Goal: Complete application form: Complete application form

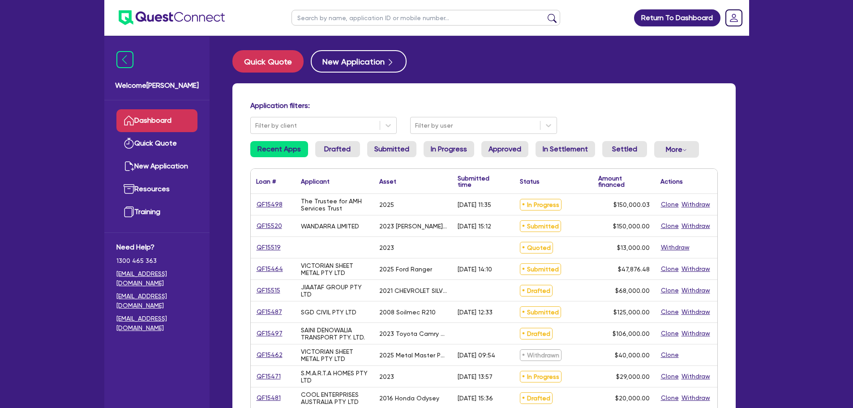
scroll to position [90, 0]
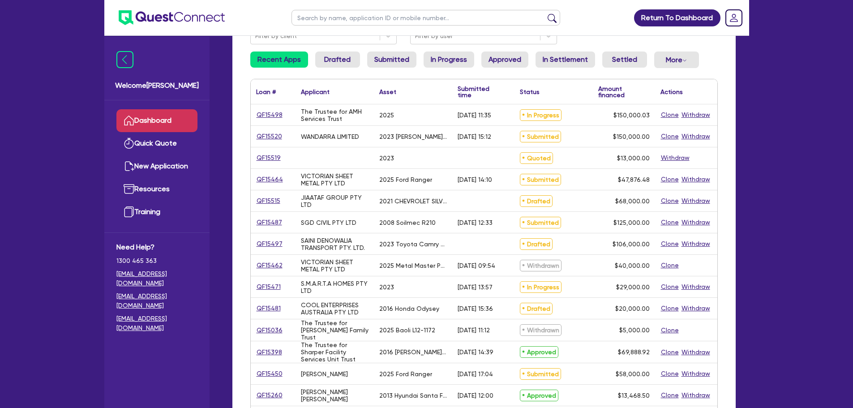
click at [154, 120] on link "Dashboard" at bounding box center [156, 120] width 81 height 23
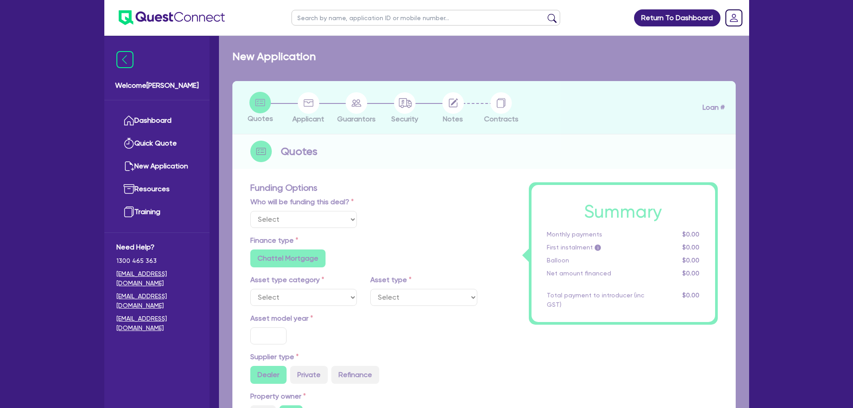
select select "Quest Finance - Own Book"
select select "PRIMARY_ASSETS"
type input "2008"
radio input "false"
radio input "true"
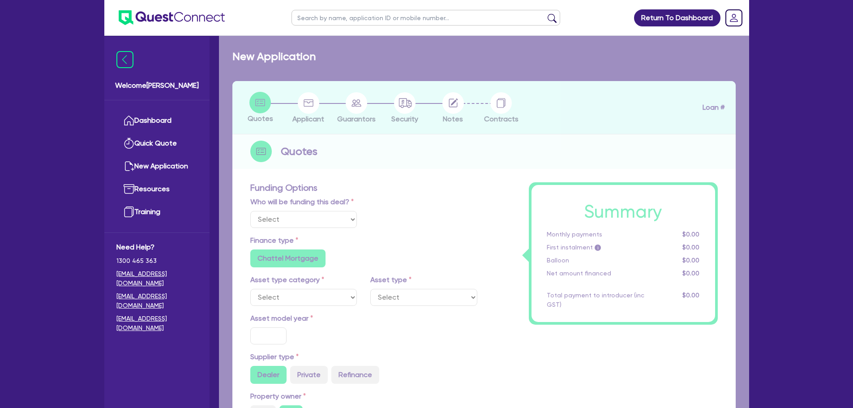
radio input "true"
type input "125,000"
type input "10"
type input "12,500"
type input "17.95"
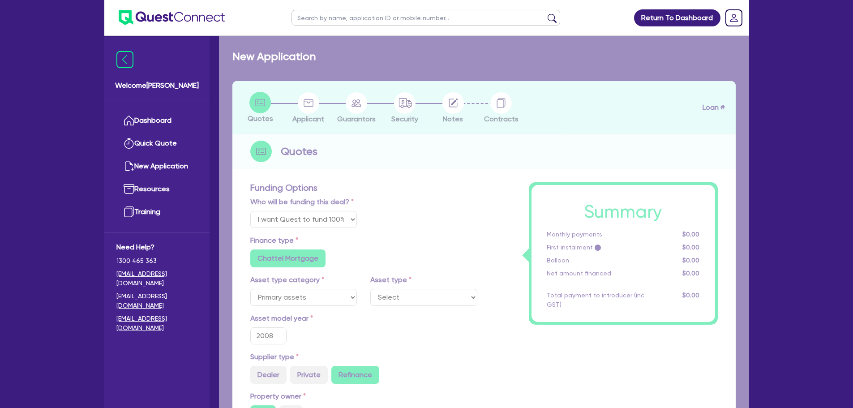
select select "CONSTRUCTION_AND_EARTHMOVING_EQUIPMENT"
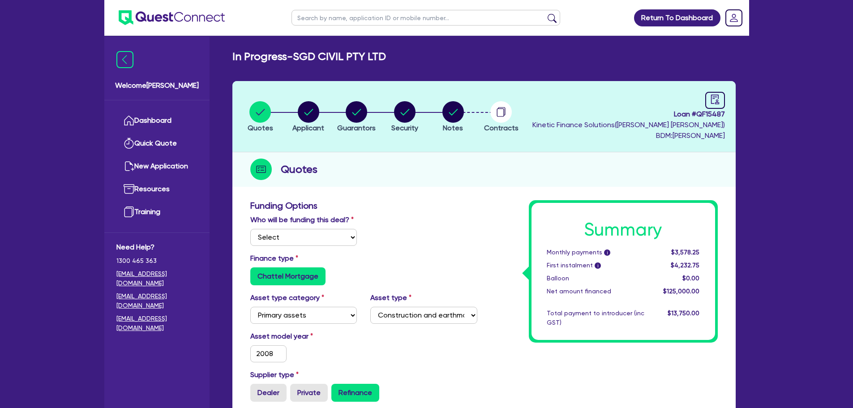
click at [429, 112] on li "Security" at bounding box center [405, 116] width 48 height 31
click at [452, 112] on circle "button" at bounding box center [452, 111] width 21 height 21
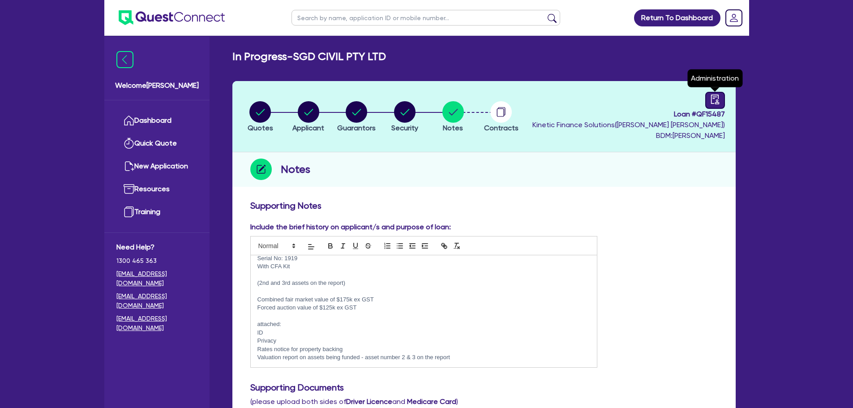
click at [708, 100] on div at bounding box center [715, 100] width 20 height 17
select select "IN_PROGRESS_CREDIT_IN_PROGRESS"
select select "Quest Finance - Own Book"
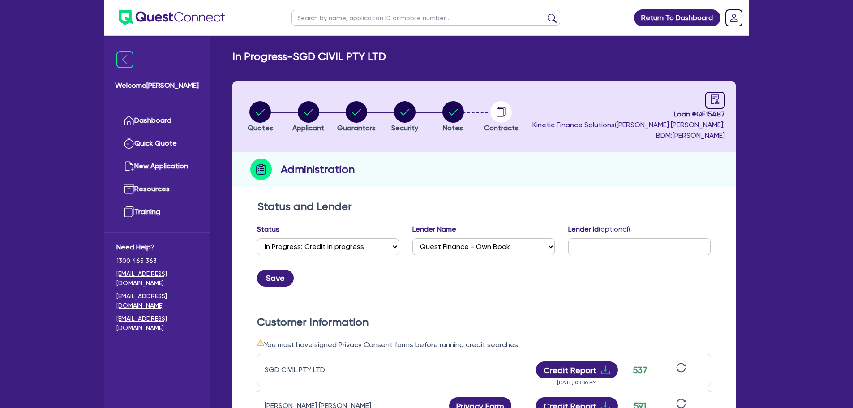
scroll to position [45, 0]
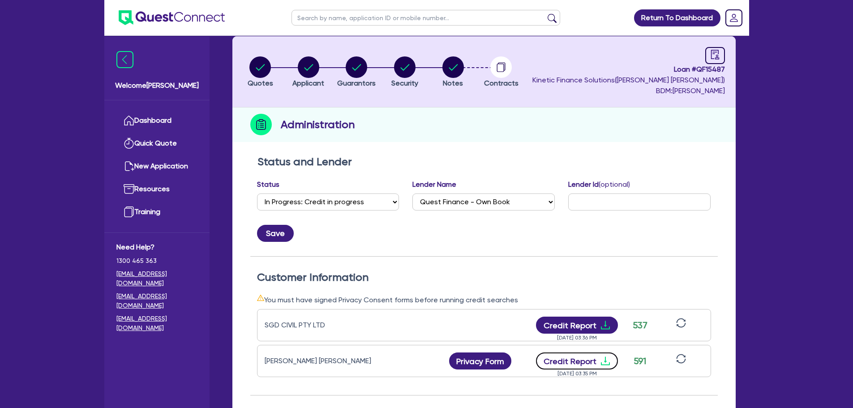
click at [604, 361] on icon "download" at bounding box center [605, 361] width 9 height 9
click at [605, 322] on icon "download" at bounding box center [605, 325] width 11 height 11
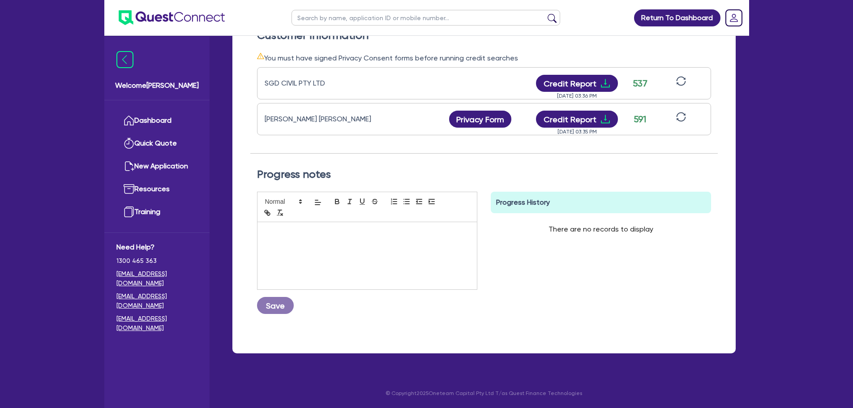
scroll to position [63, 0]
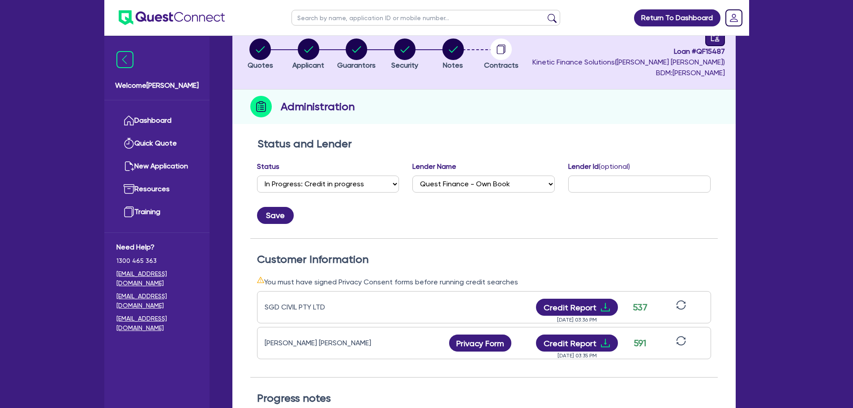
click at [712, 44] on div at bounding box center [715, 37] width 20 height 17
click at [607, 342] on icon "download" at bounding box center [605, 343] width 11 height 11
drag, startPoint x: 11, startPoint y: 84, endPoint x: 16, endPoint y: 87, distance: 5.6
click at [11, 84] on div "Return To Dashboard Edit Profile Logout Welcome [PERSON_NAME] Dashboard Quick Q…" at bounding box center [426, 284] width 853 height 695
click at [605, 303] on icon "download" at bounding box center [605, 307] width 11 height 11
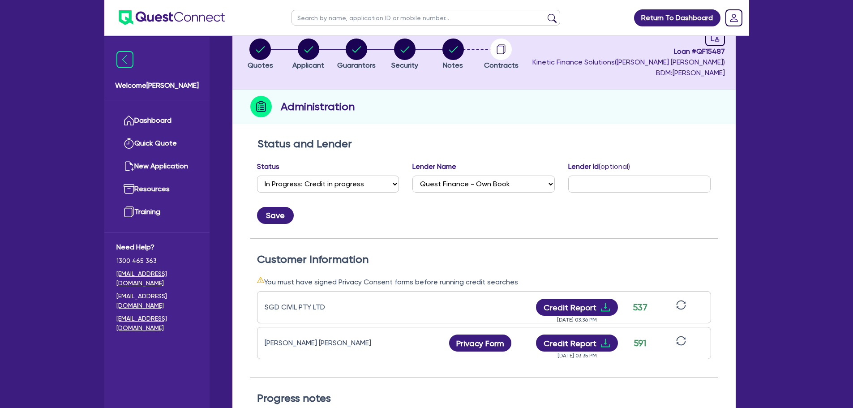
click at [148, 108] on ul "Dashboard Quick Quote New Application Ref Company Ref Salesperson Resources Tra…" at bounding box center [156, 166] width 105 height 132
click at [170, 118] on link "Dashboard" at bounding box center [156, 120] width 81 height 23
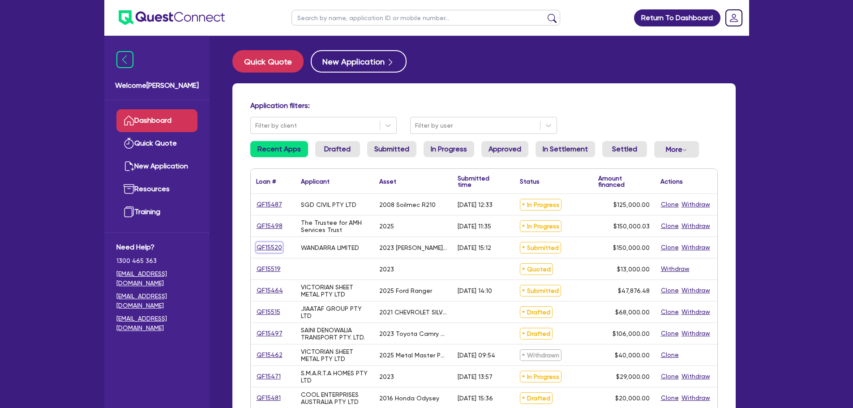
click at [260, 246] on link "QF15520" at bounding box center [269, 247] width 26 height 10
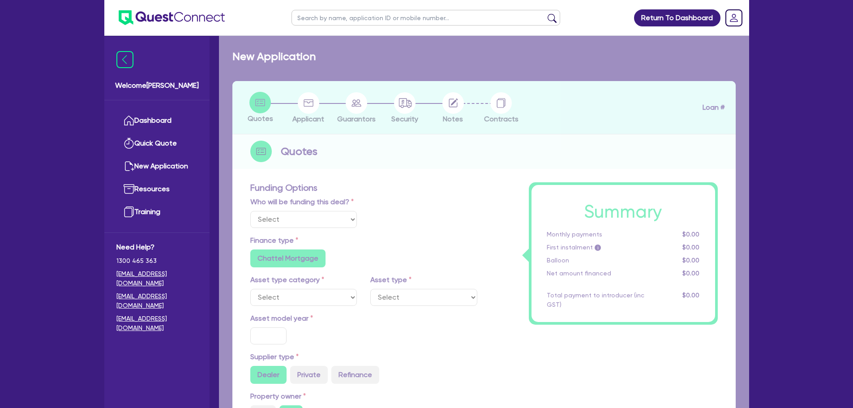
select select "Quest Finance - Own Book"
select select "TERTIARY_ASSETS"
type input "2023"
radio input "false"
radio input "true"
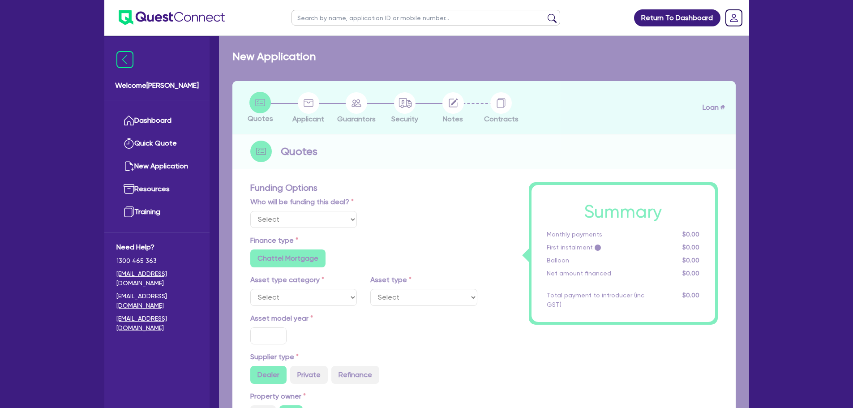
type input "150,000"
type input "5"
type input "7,500"
radio input "true"
type input "11.25"
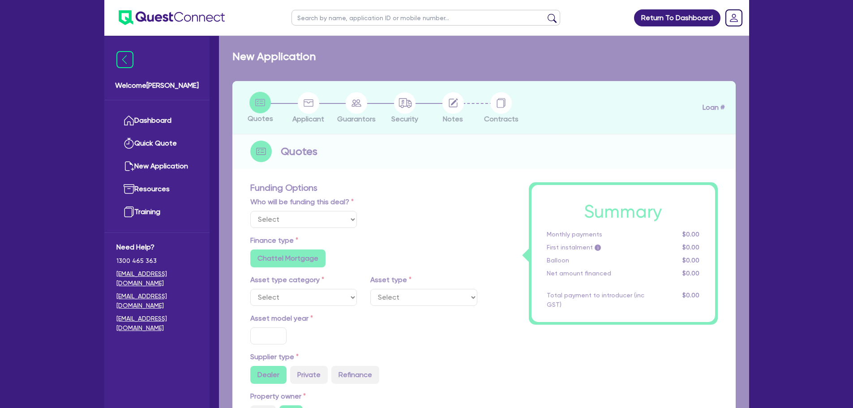
type input "1,500"
select select "OTHER_TERTIARY"
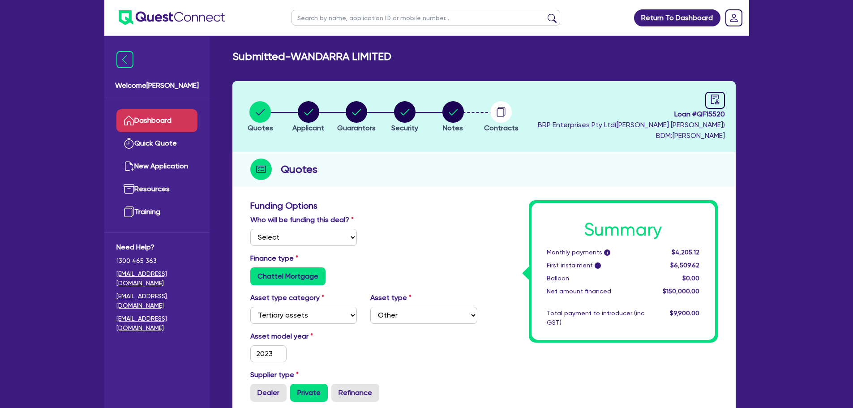
click at [178, 128] on link "Dashboard" at bounding box center [156, 120] width 81 height 23
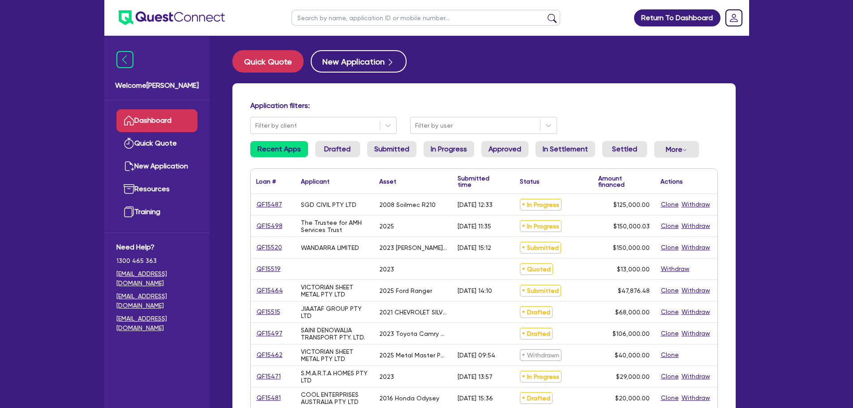
click at [158, 119] on link "Dashboard" at bounding box center [156, 120] width 81 height 23
click at [177, 113] on link "Dashboard" at bounding box center [156, 120] width 81 height 23
